Goal: Check status: Check status

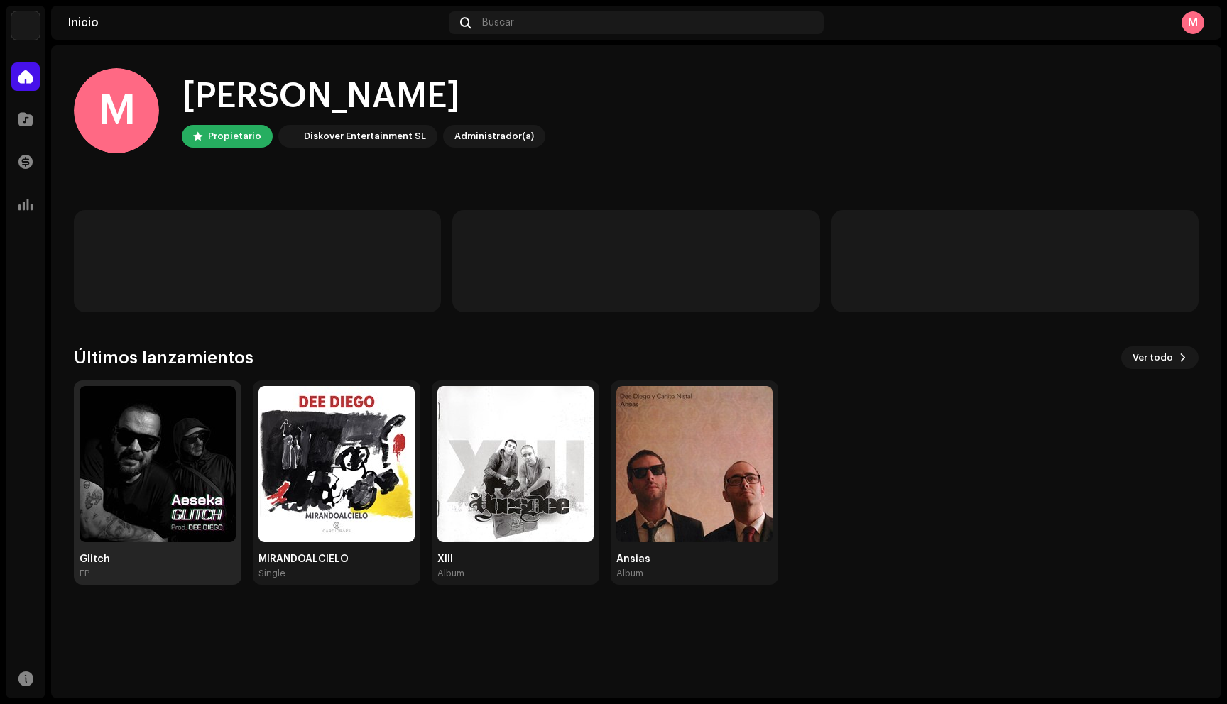
click at [155, 456] on img at bounding box center [158, 464] width 156 height 156
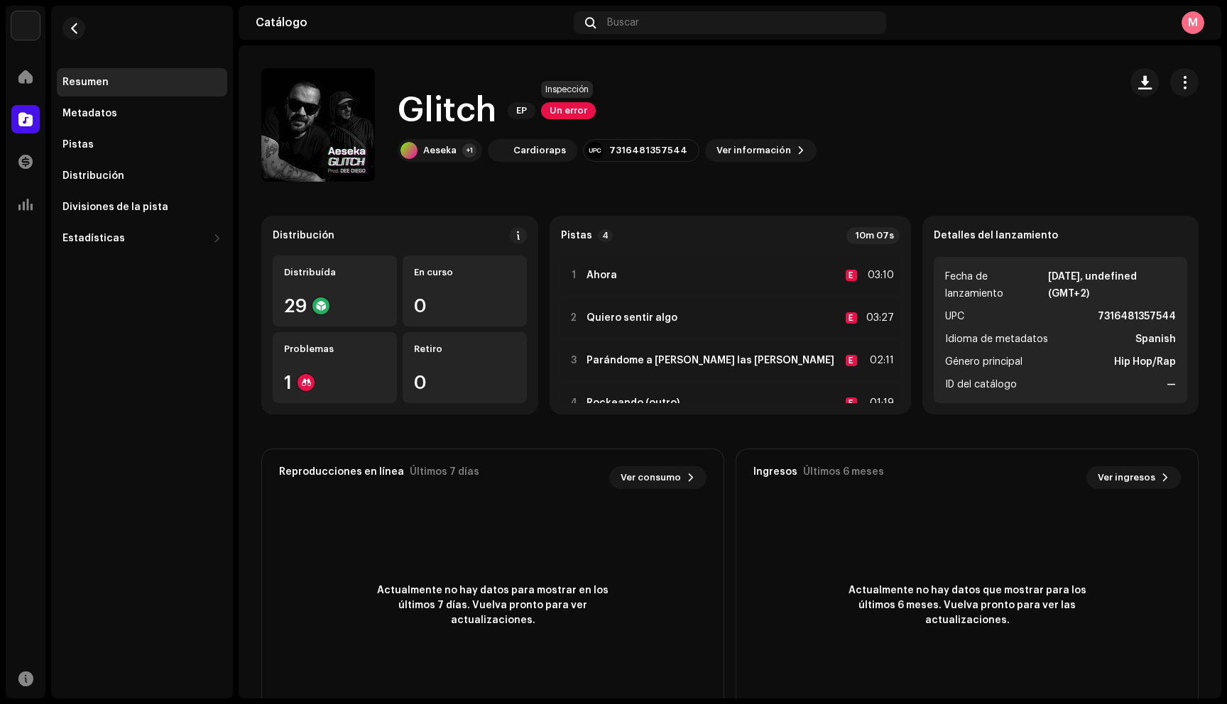
click at [578, 108] on span "Un error" at bounding box center [568, 110] width 55 height 17
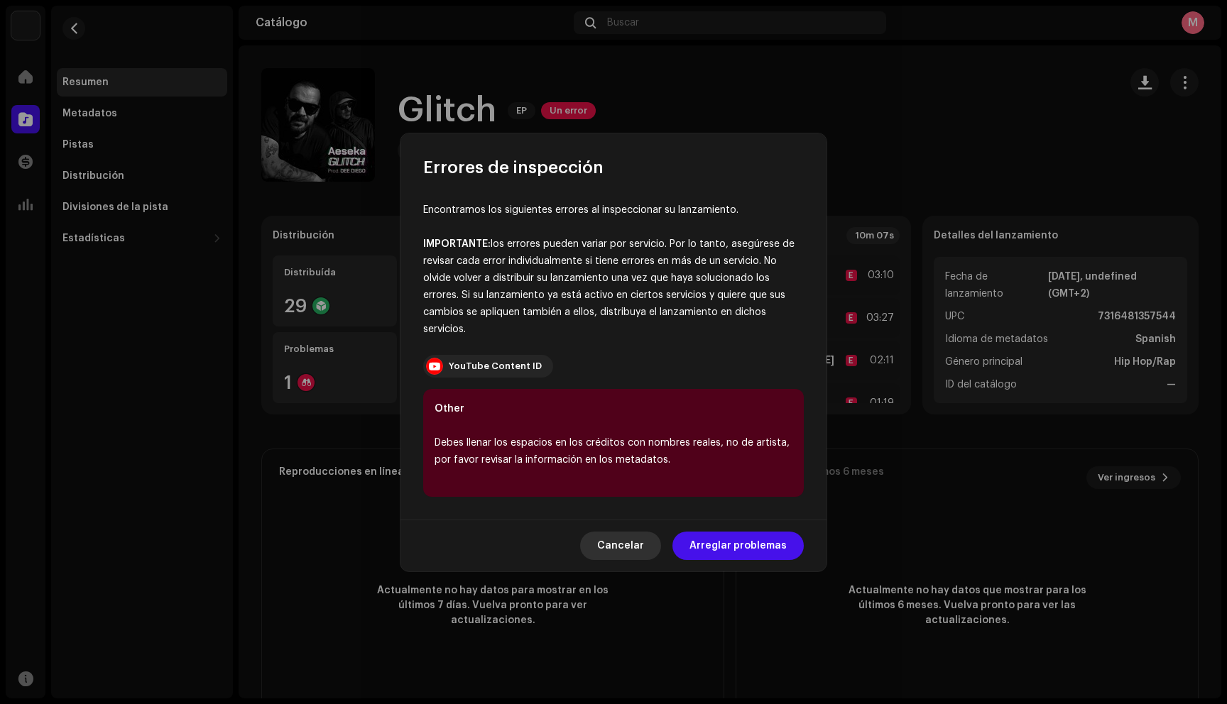
click at [609, 550] on span "Cancelar" at bounding box center [620, 546] width 47 height 28
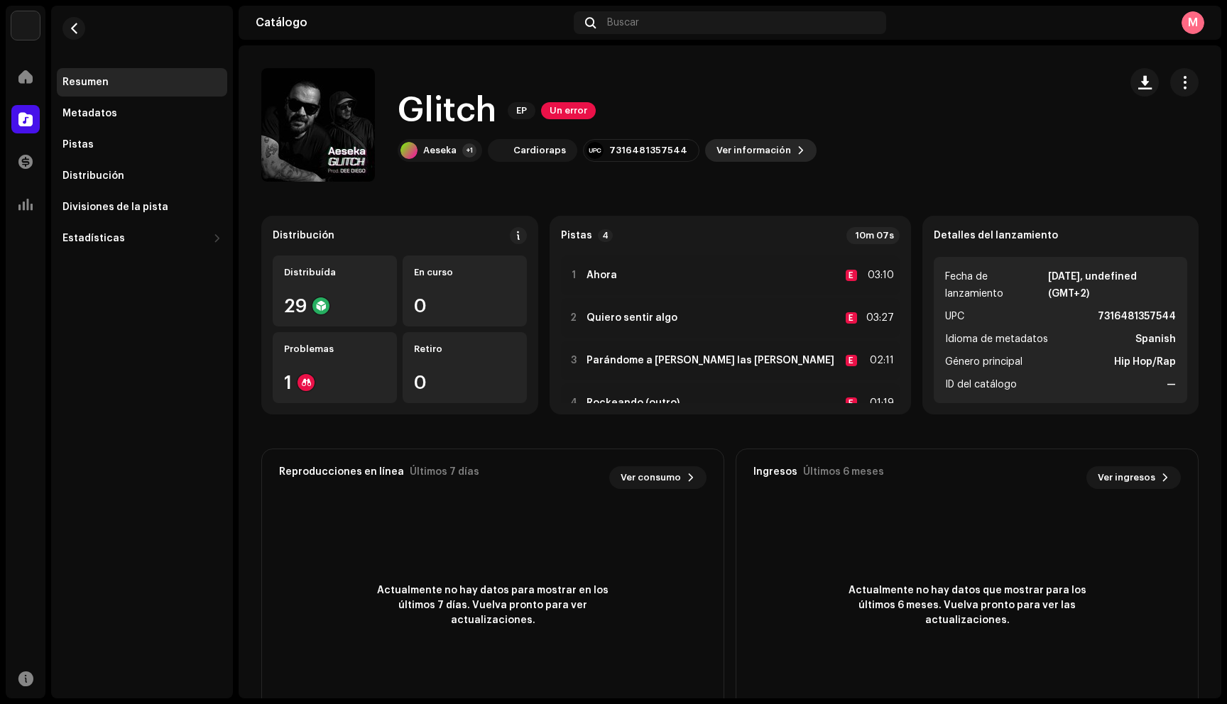
click at [733, 160] on span "Ver información" at bounding box center [753, 150] width 75 height 28
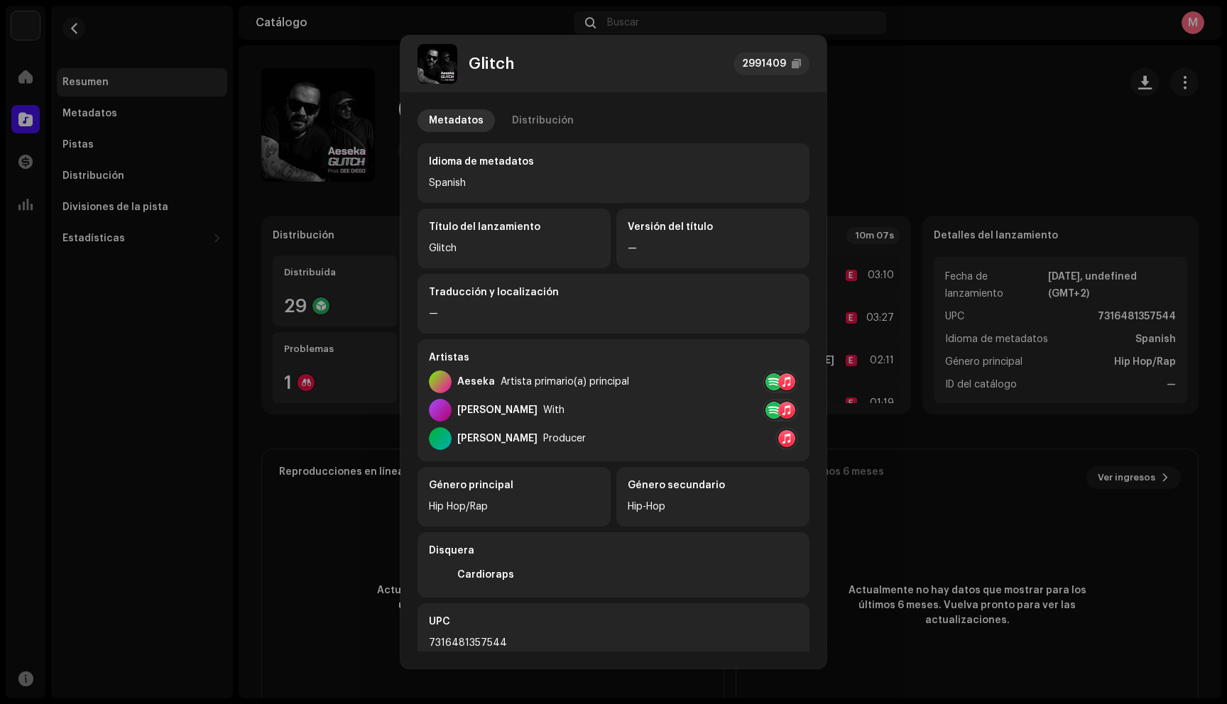
scroll to position [175, 0]
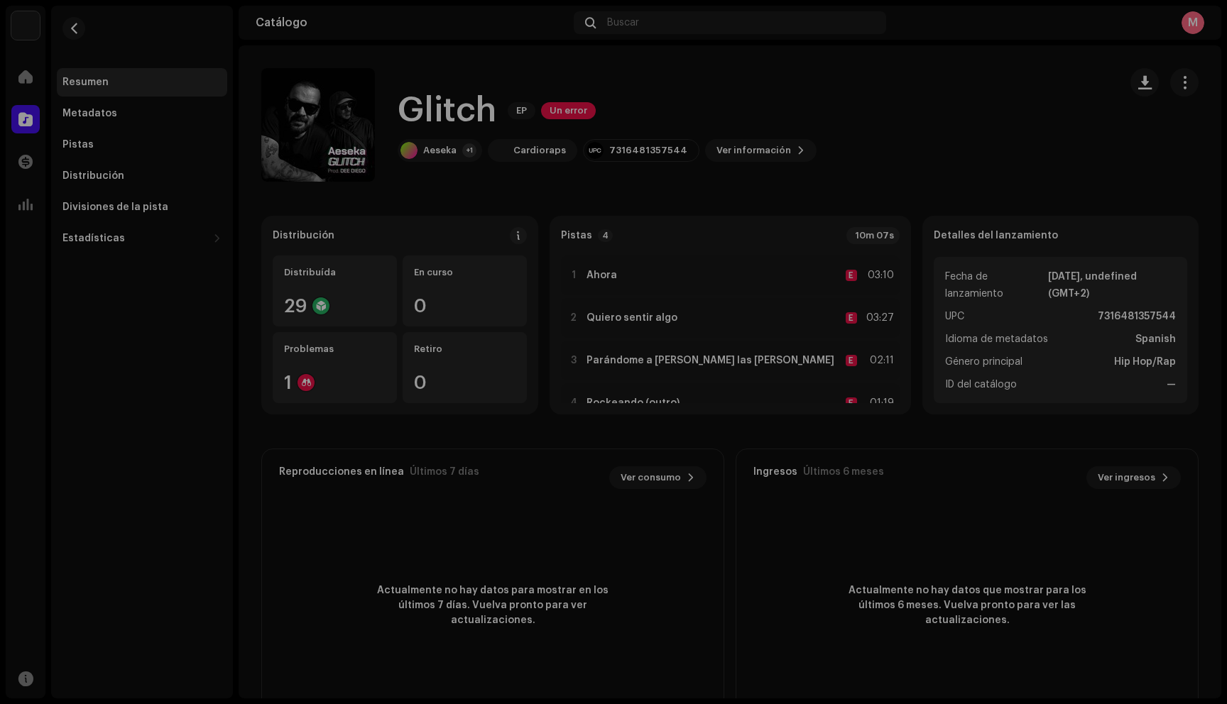
click at [874, 82] on div "Glitch 2991409 Metadatos Distribución Idioma de metadatos Spanish Título del la…" at bounding box center [613, 352] width 1227 height 704
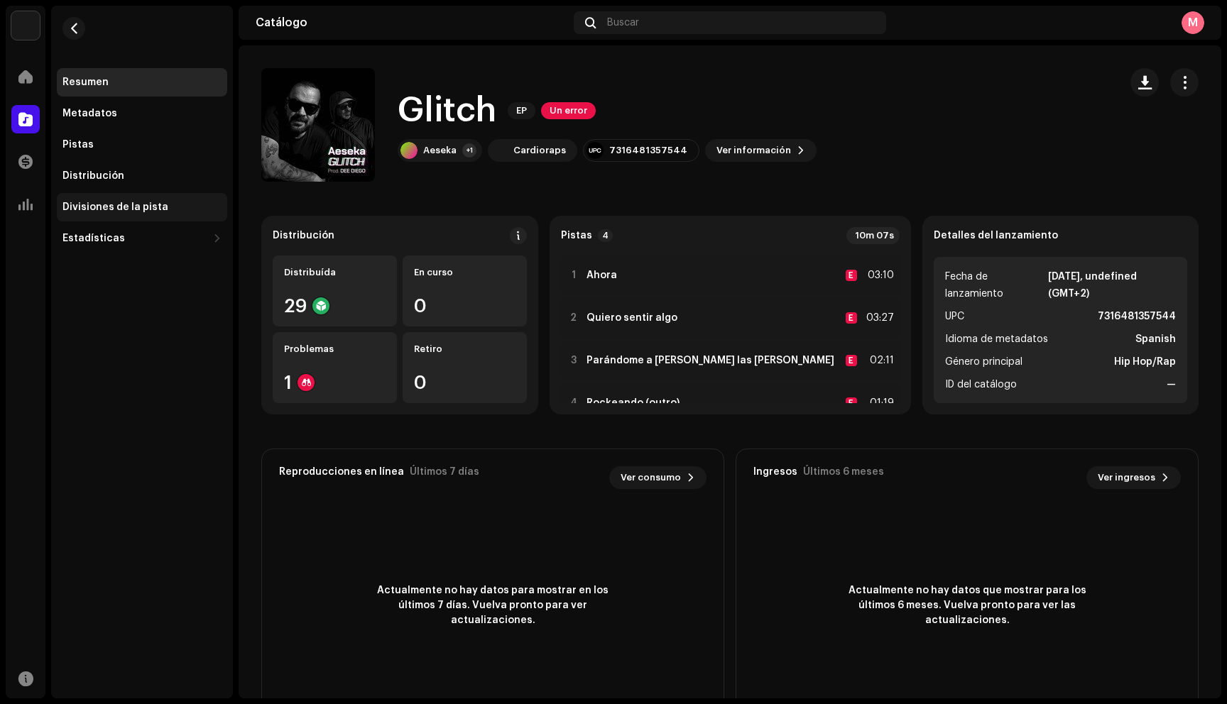
click at [143, 221] on div "Divisiones de la pista" at bounding box center [142, 207] width 170 height 28
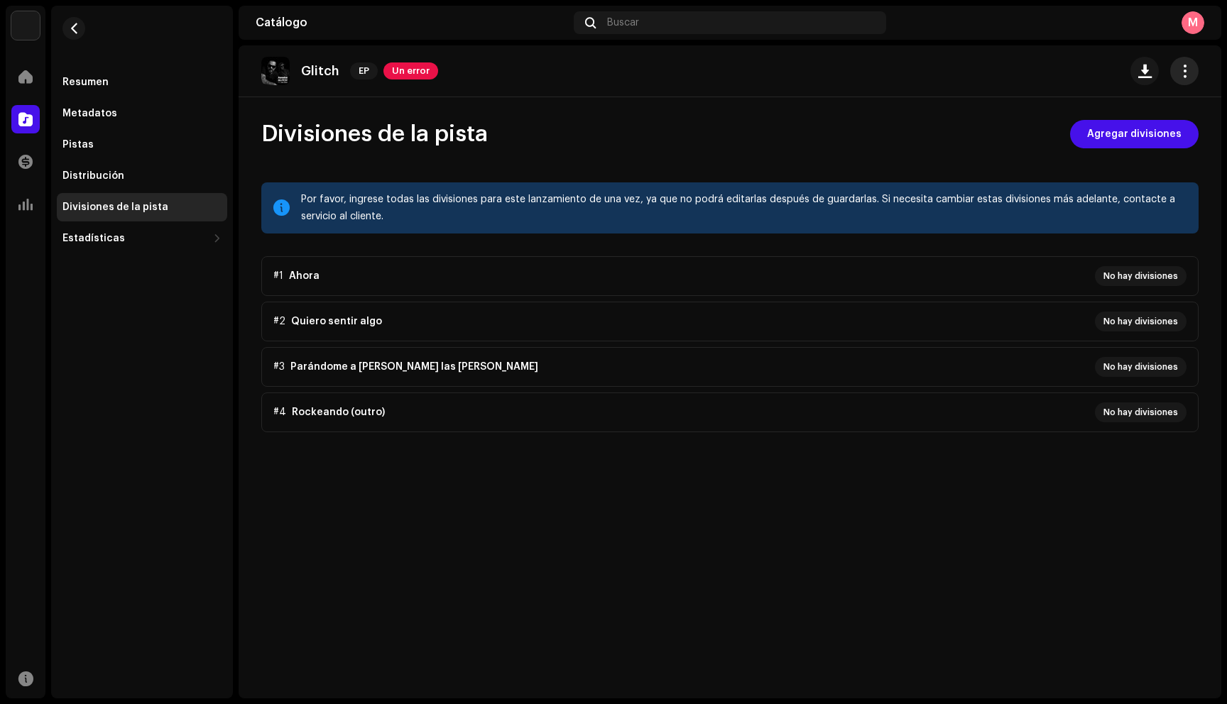
click at [1186, 74] on span "button" at bounding box center [1184, 70] width 13 height 11
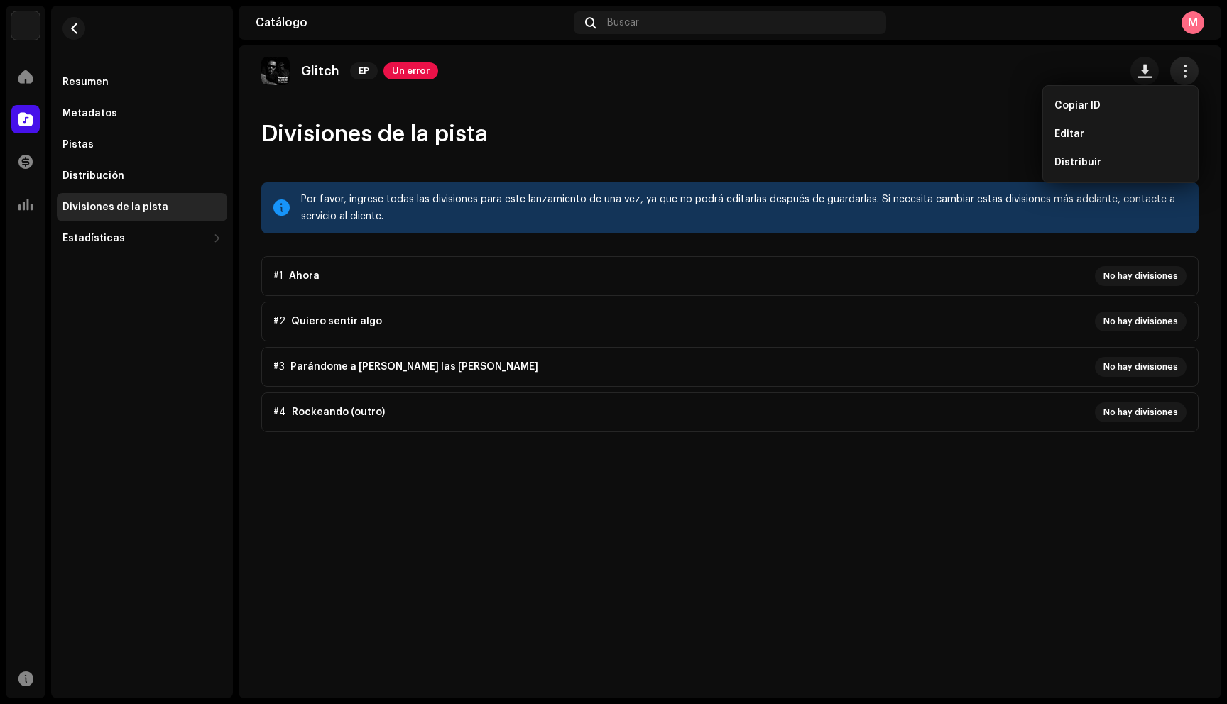
click at [1186, 74] on span "button" at bounding box center [1184, 70] width 13 height 11
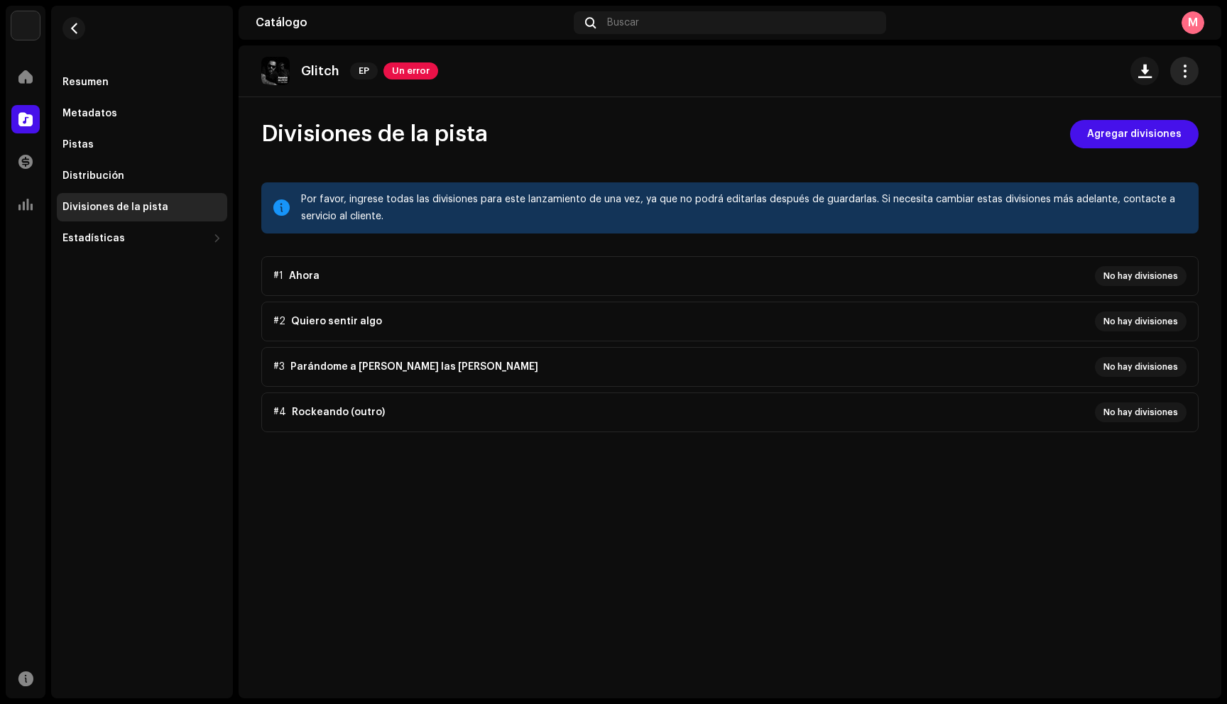
click at [1186, 74] on span "button" at bounding box center [1184, 70] width 13 height 11
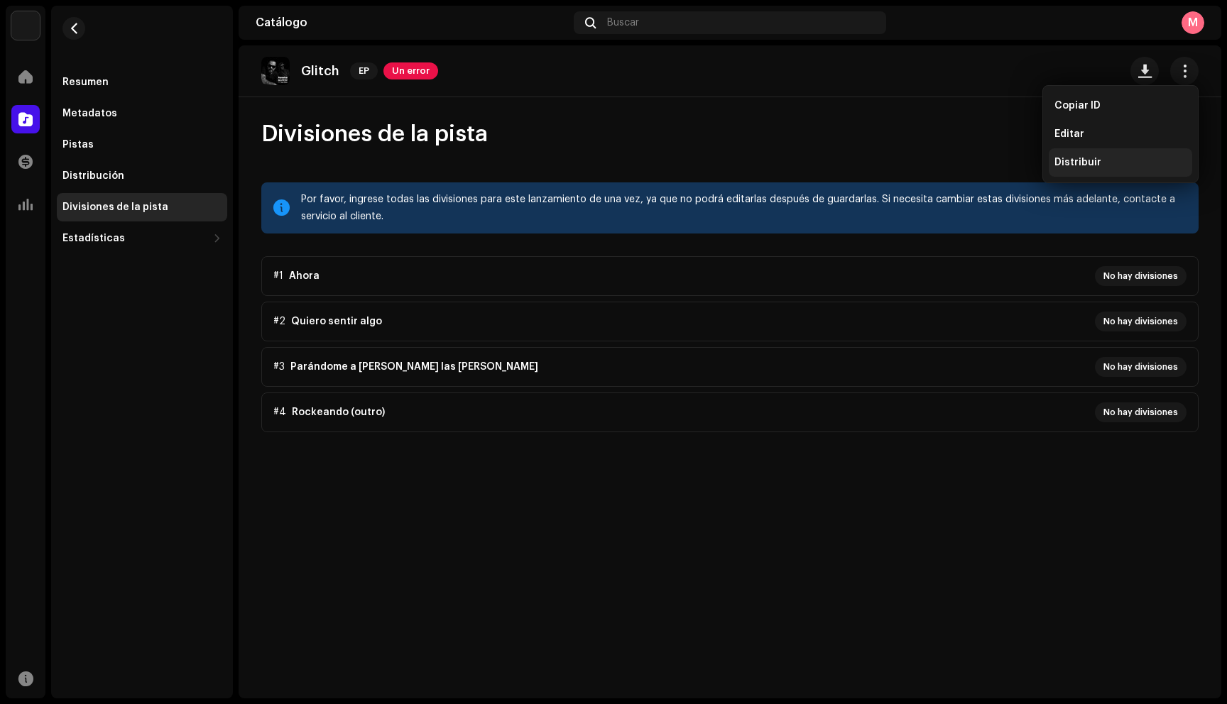
click at [1092, 164] on span "Distribuir" at bounding box center [1077, 162] width 47 height 11
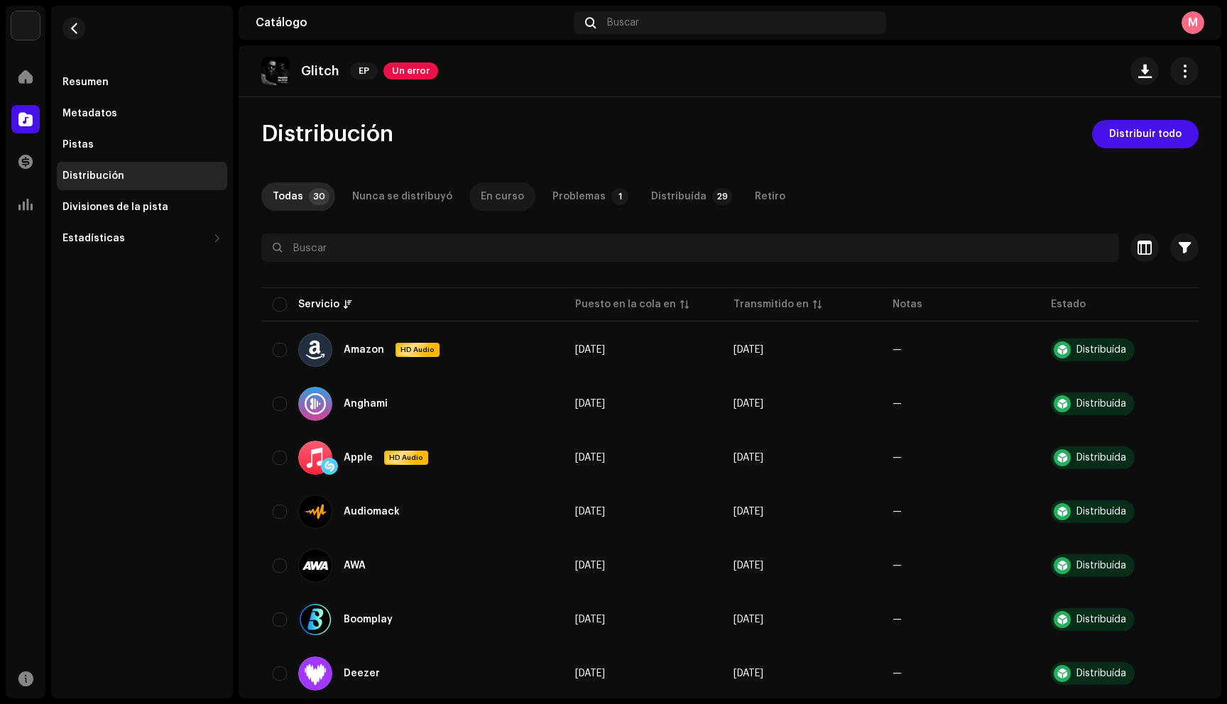
click at [491, 190] on div "En curso" at bounding box center [502, 196] width 43 height 28
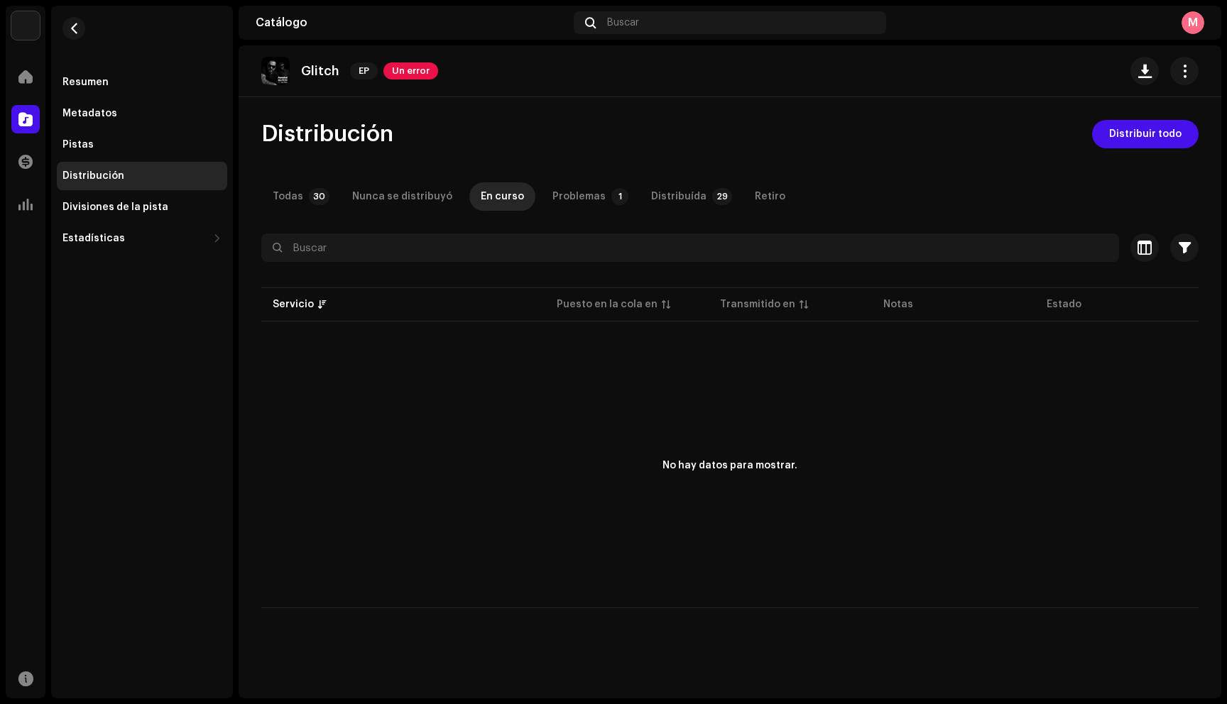
click at [623, 307] on p-table "Servicio Puesto en la cola en Transmitido en Notas Estado" at bounding box center [729, 305] width 937 height 40
click at [670, 201] on div "Distribuída" at bounding box center [678, 196] width 55 height 28
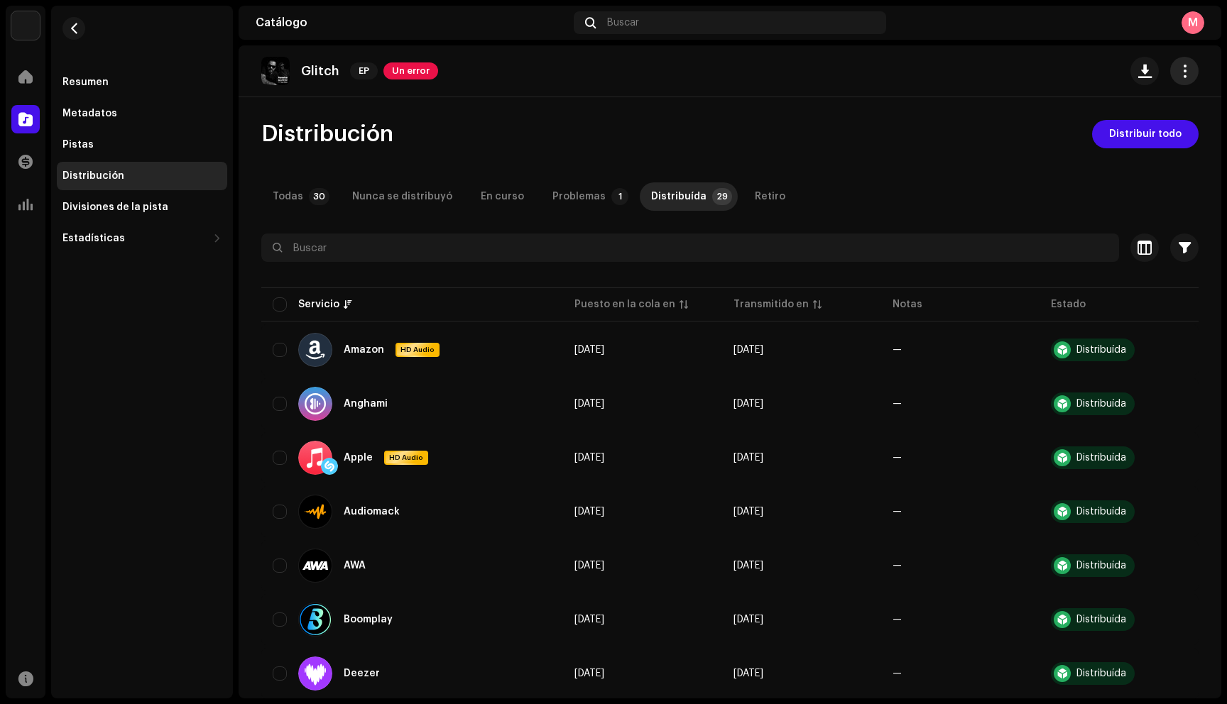
click at [1178, 77] on span "button" at bounding box center [1184, 70] width 13 height 11
click at [672, 19] on div "Buscar" at bounding box center [730, 22] width 312 height 23
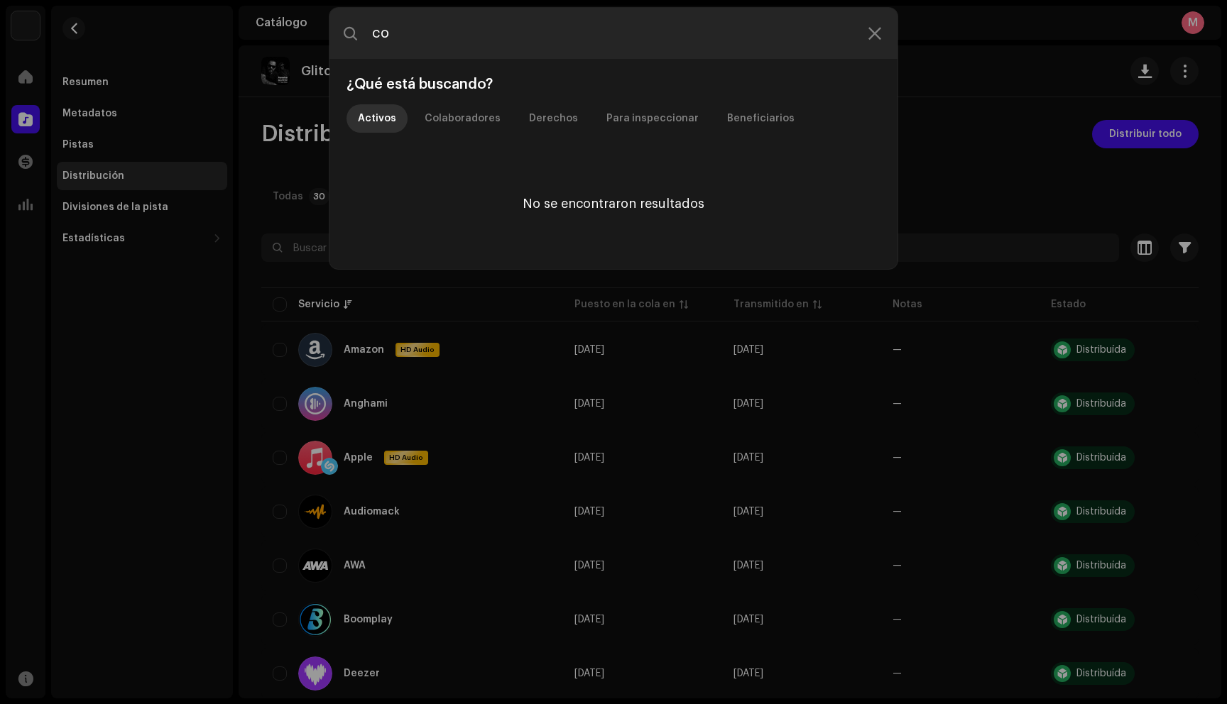
type input "c"
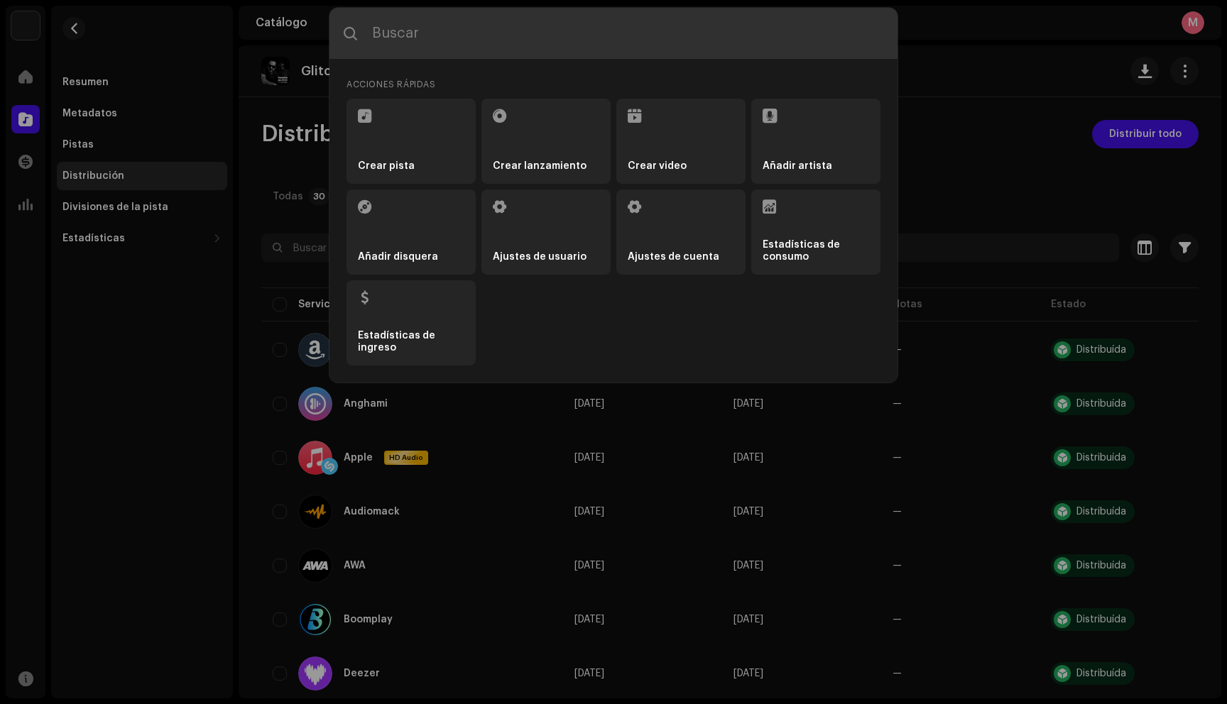
click at [142, 190] on div "Acciones rápidas Crear pista Crear lanzamiento Crear video Añadir artista Añadi…" at bounding box center [613, 352] width 1227 height 704
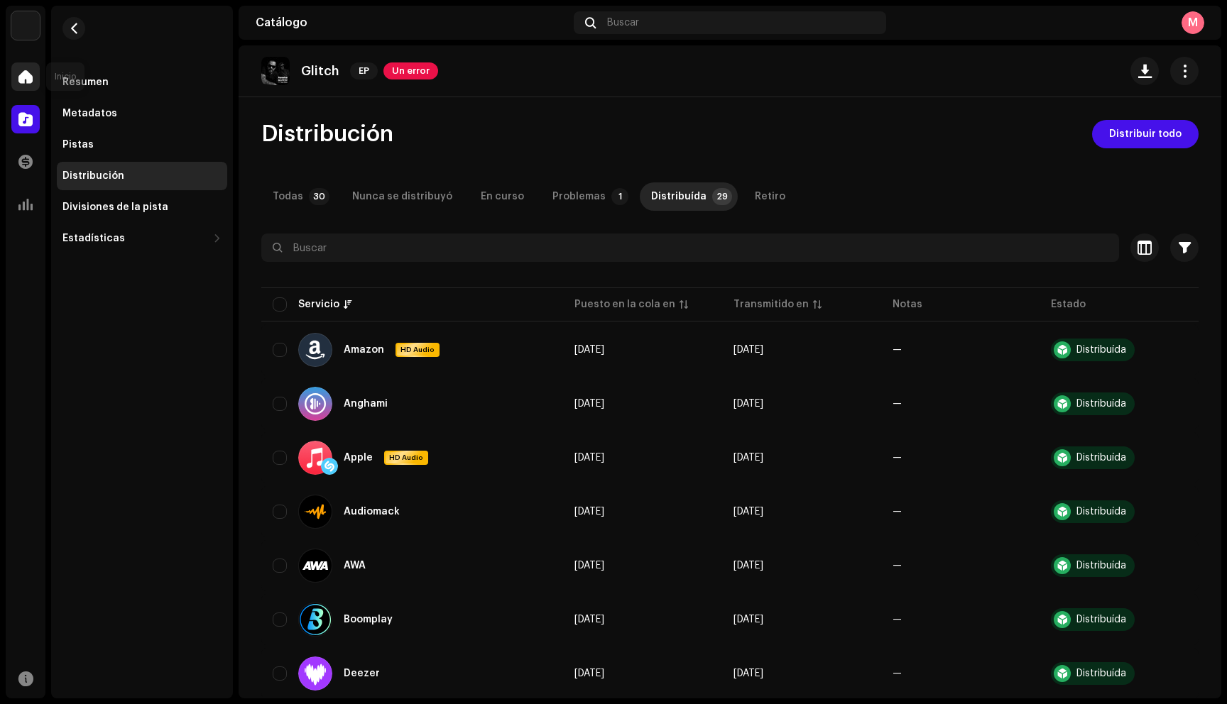
click at [32, 73] on span at bounding box center [25, 76] width 14 height 11
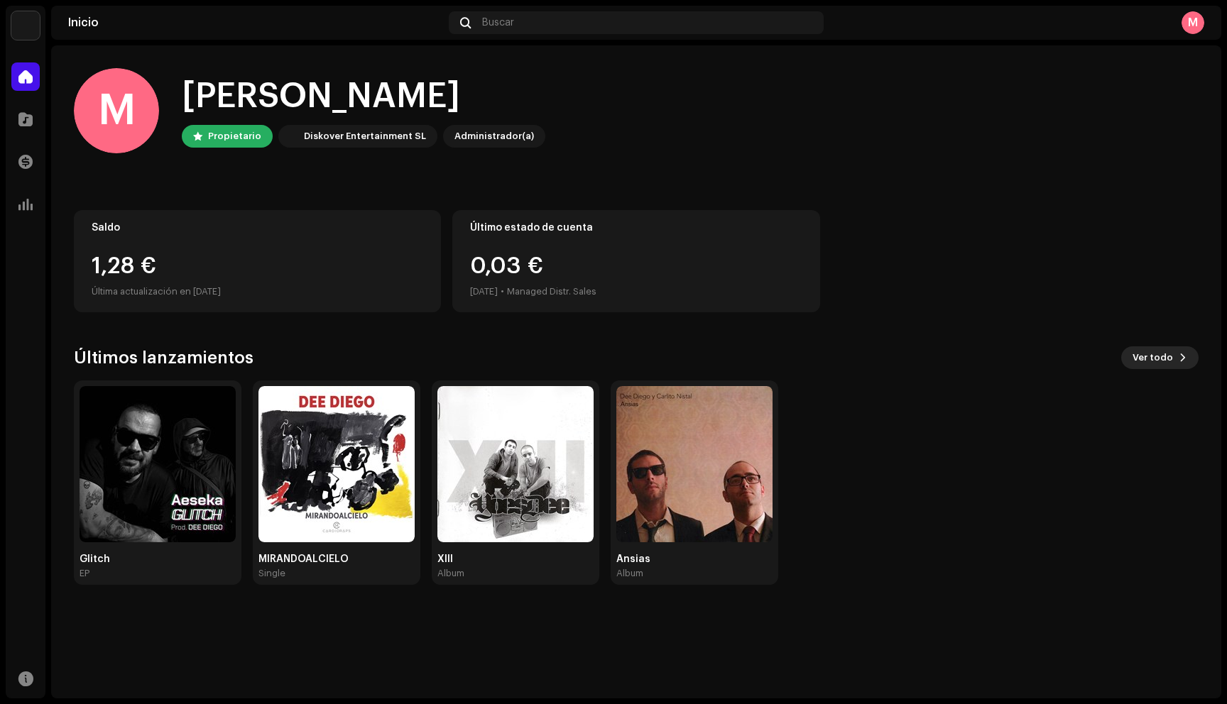
click at [1177, 347] on button "Ver todo" at bounding box center [1159, 358] width 77 height 23
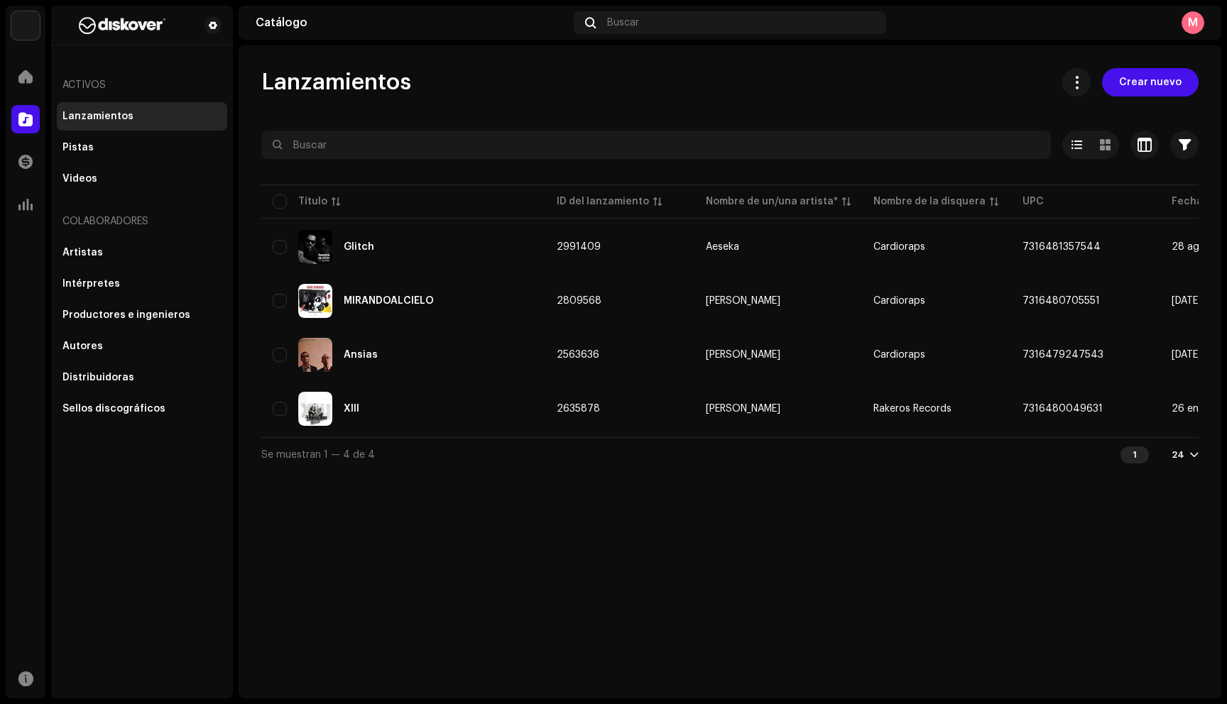
click at [1020, 480] on div "Lanzamientos Crear nuevo Seleccionado 0 Seleccionar todo 4 Opciones Filtros Est…" at bounding box center [730, 371] width 983 height 653
click at [19, 111] on div at bounding box center [25, 119] width 28 height 28
click at [26, 94] on div "Inicio" at bounding box center [26, 77] width 40 height 40
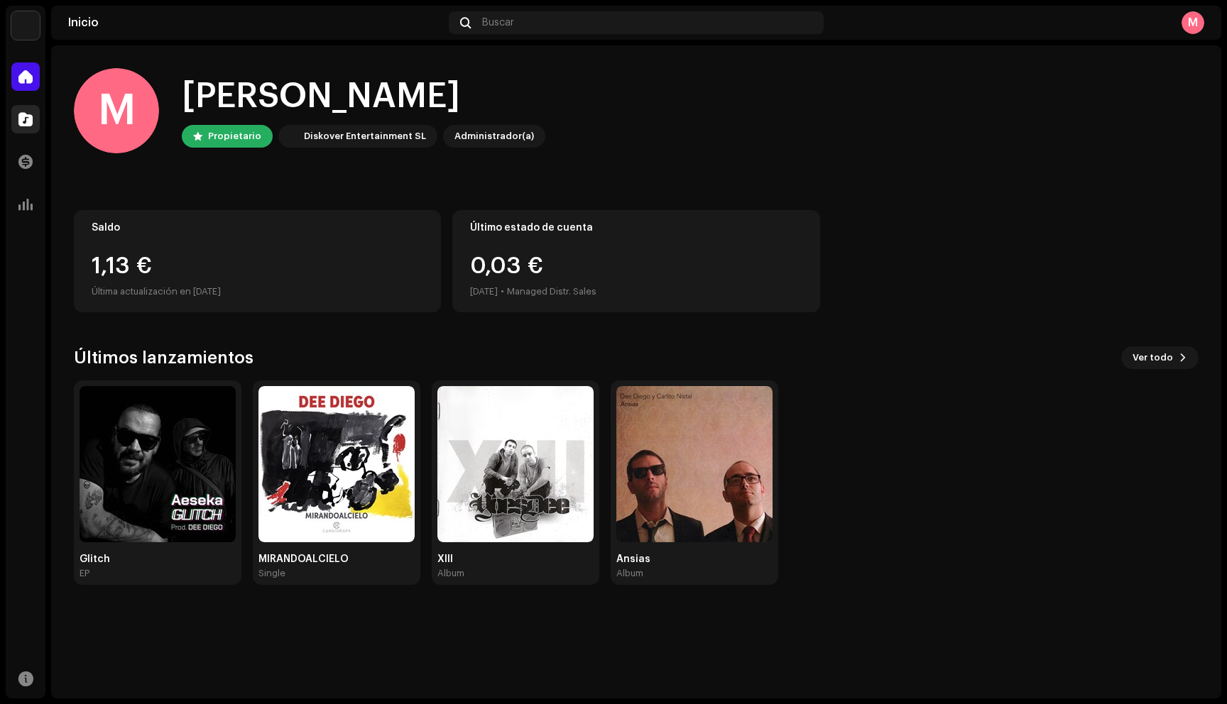
click at [27, 115] on span at bounding box center [25, 119] width 14 height 11
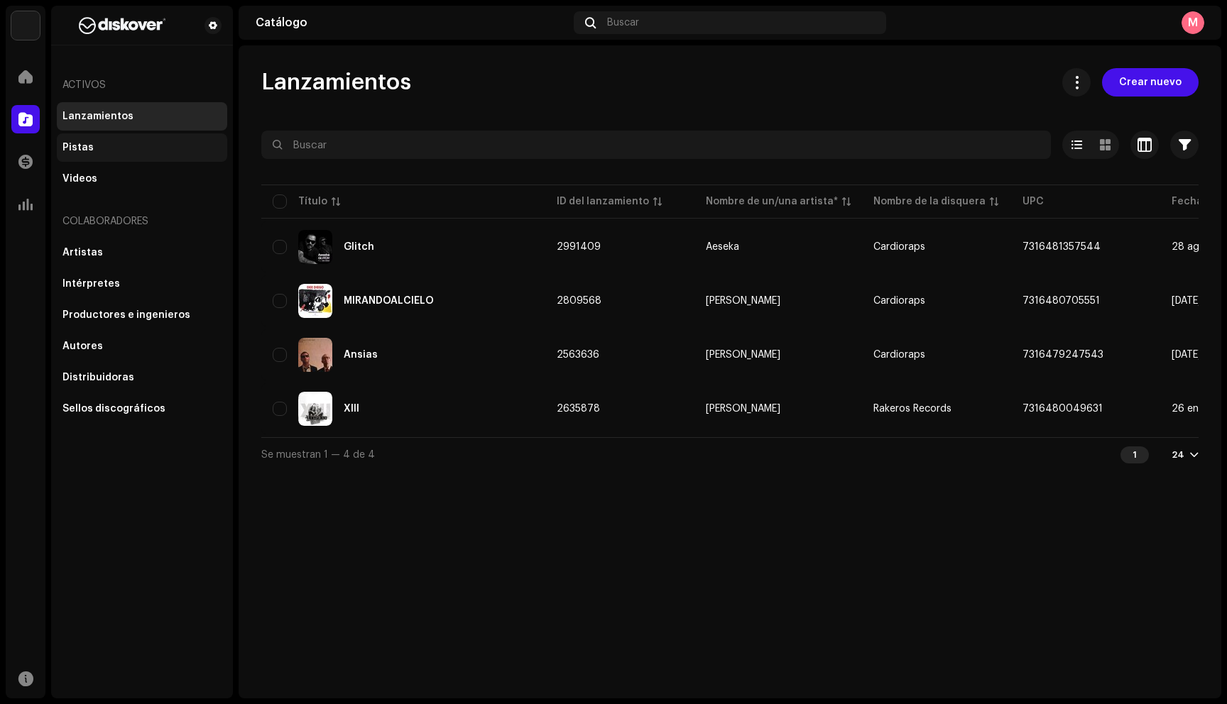
click at [73, 142] on div "Pistas" at bounding box center [77, 147] width 31 height 11
